Goal: Task Accomplishment & Management: Use online tool/utility

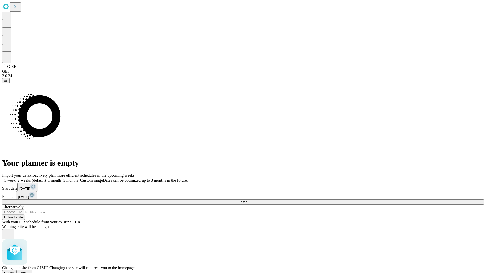
click at [31, 271] on span "Confirm" at bounding box center [25, 273] width 12 height 4
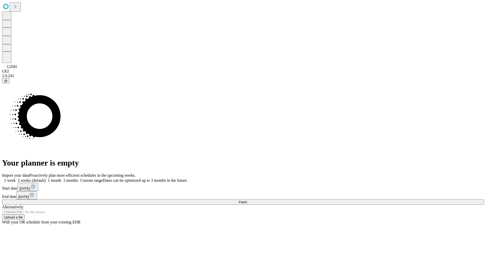
click at [61, 178] on label "1 month" at bounding box center [53, 180] width 15 height 4
click at [247, 200] on span "Fetch" at bounding box center [243, 202] width 8 height 4
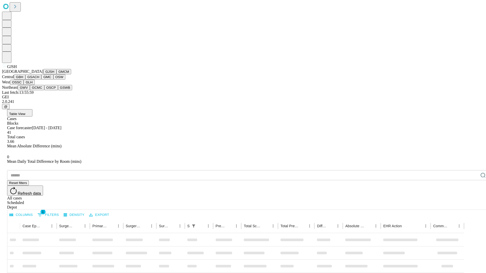
click at [56, 74] on button "GMCM" at bounding box center [63, 71] width 15 height 5
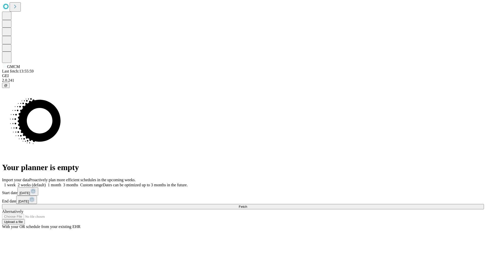
click at [61, 183] on label "1 month" at bounding box center [53, 185] width 15 height 4
click at [247, 205] on span "Fetch" at bounding box center [243, 207] width 8 height 4
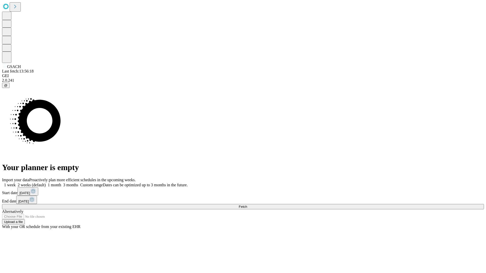
click at [247, 205] on span "Fetch" at bounding box center [243, 207] width 8 height 4
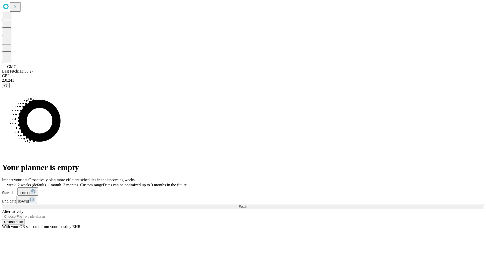
click at [61, 183] on label "1 month" at bounding box center [53, 185] width 15 height 4
click at [247, 205] on span "Fetch" at bounding box center [243, 207] width 8 height 4
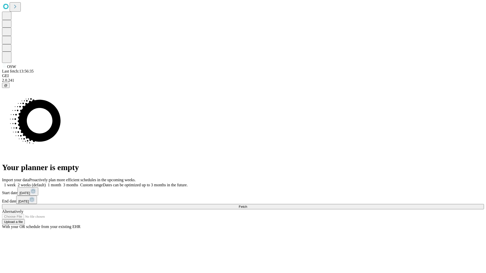
click at [61, 183] on label "1 month" at bounding box center [53, 185] width 15 height 4
click at [247, 205] on span "Fetch" at bounding box center [243, 207] width 8 height 4
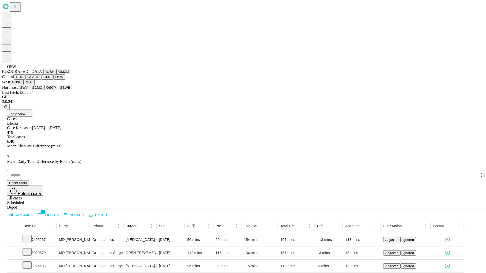
click at [24, 85] on button "OSSC" at bounding box center [17, 82] width 14 height 5
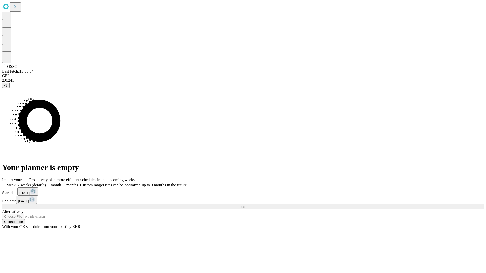
click at [61, 183] on label "1 month" at bounding box center [53, 185] width 15 height 4
click at [247, 205] on span "Fetch" at bounding box center [243, 207] width 8 height 4
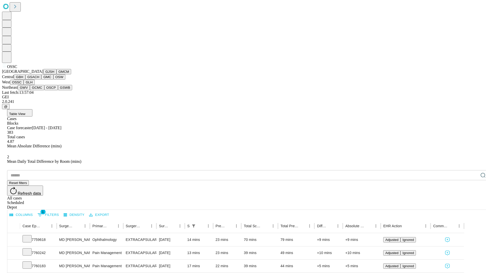
click at [34, 85] on button "GLH" at bounding box center [29, 82] width 11 height 5
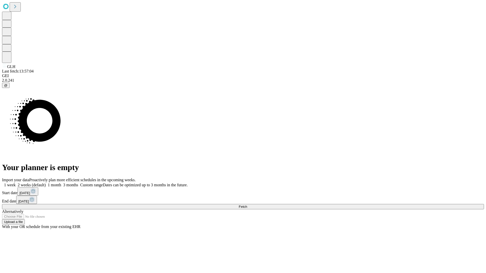
click at [61, 183] on label "1 month" at bounding box center [53, 185] width 15 height 4
click at [247, 205] on span "Fetch" at bounding box center [243, 207] width 8 height 4
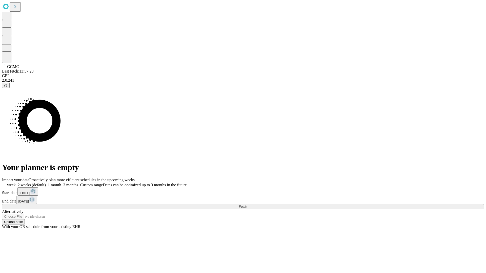
click at [61, 183] on label "1 month" at bounding box center [53, 185] width 15 height 4
click at [247, 205] on span "Fetch" at bounding box center [243, 207] width 8 height 4
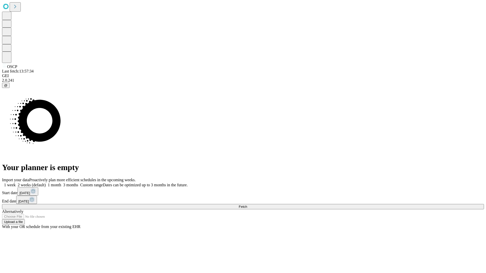
click at [61, 183] on label "1 month" at bounding box center [53, 185] width 15 height 4
click at [247, 205] on span "Fetch" at bounding box center [243, 207] width 8 height 4
